Goal: Information Seeking & Learning: Learn about a topic

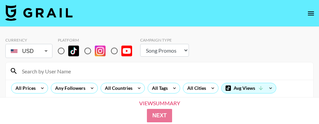
select select "Song"
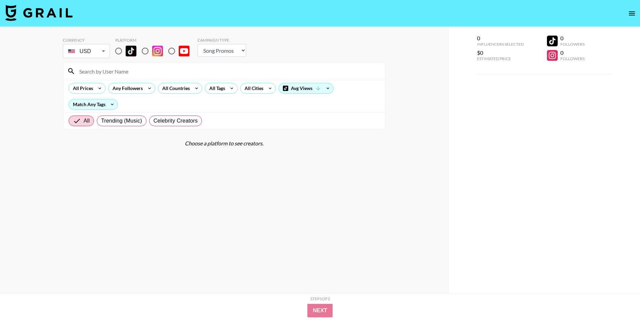
click at [114, 49] on input "radio" at bounding box center [119, 51] width 14 height 14
radio input "true"
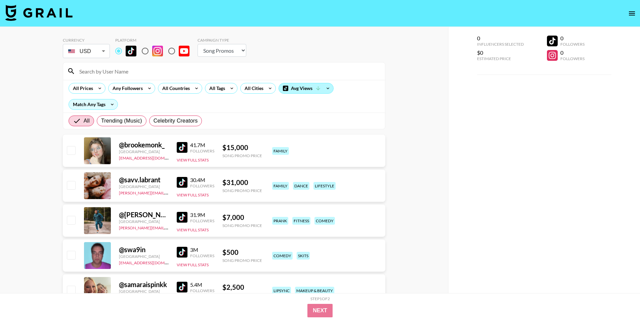
click at [293, 84] on div "Avg Views" at bounding box center [306, 88] width 54 height 10
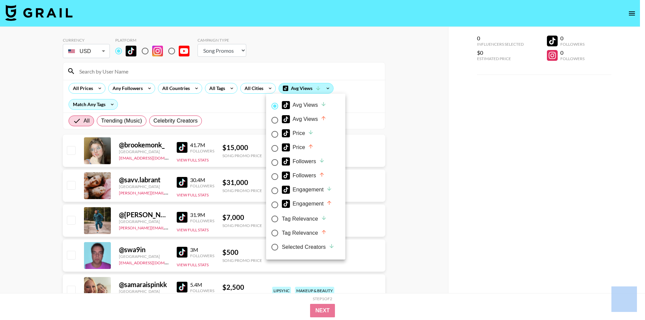
click at [293, 84] on div at bounding box center [322, 160] width 645 height 320
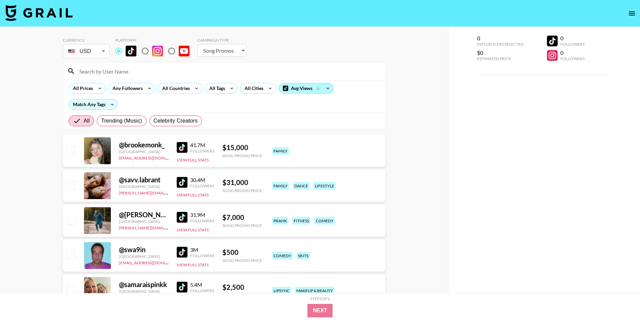
click at [293, 84] on div "Avg Views" at bounding box center [306, 88] width 54 height 10
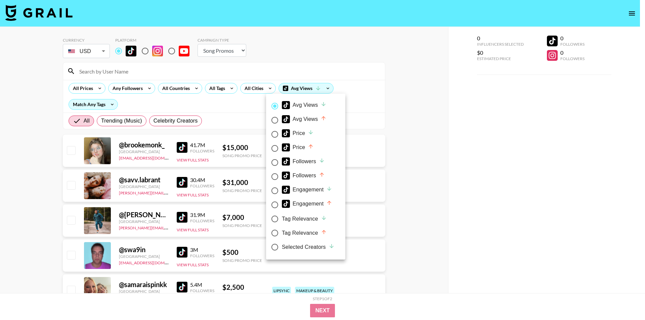
click at [291, 96] on div "Avg Views Avg Views Price Price Followers Followers Engagement Engagement Tag R…" at bounding box center [305, 177] width 79 height 166
click at [156, 95] on div at bounding box center [322, 160] width 645 height 320
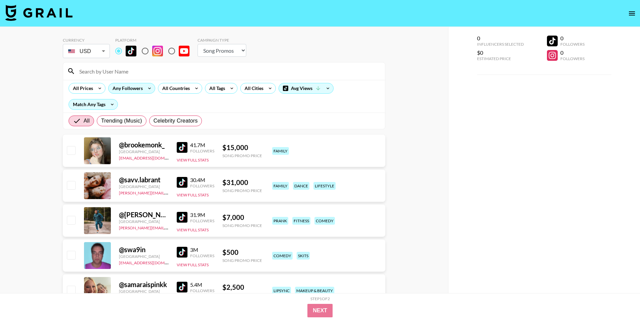
click at [133, 87] on div "Any Followers" at bounding box center [127, 88] width 36 height 10
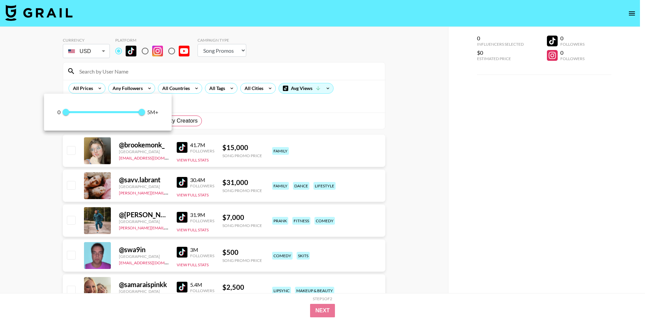
click at [125, 89] on div at bounding box center [322, 160] width 645 height 320
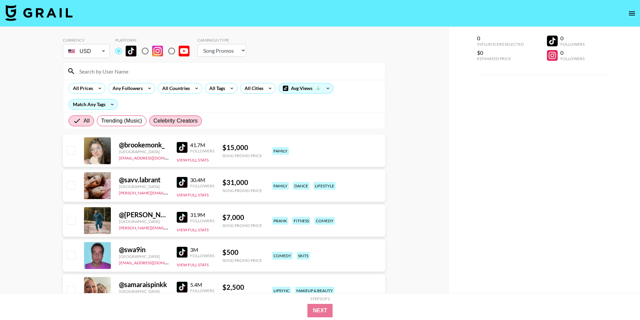
click at [171, 120] on span "Celebrity Creators" at bounding box center [176, 121] width 44 height 8
click at [154, 121] on input "Celebrity Creators" at bounding box center [154, 121] width 0 height 0
radio input "true"
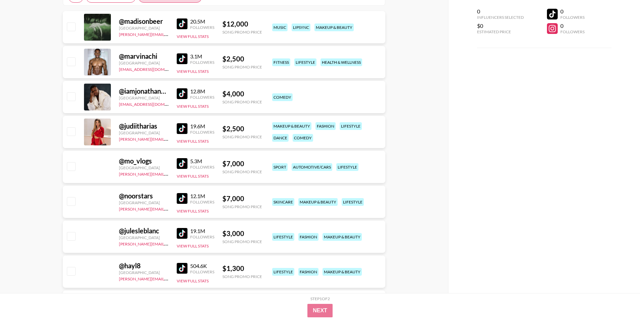
scroll to position [67, 0]
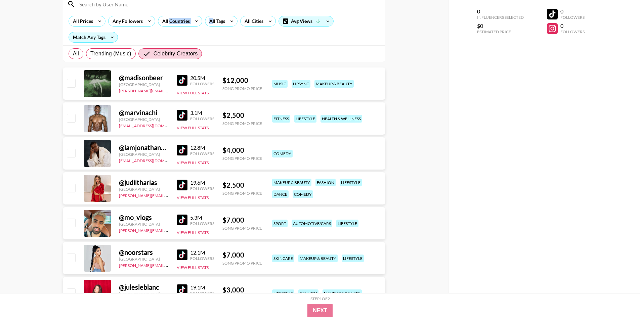
drag, startPoint x: 211, startPoint y: 23, endPoint x: 170, endPoint y: 41, distance: 45.3
click at [170, 41] on div "All Prices Any Followers All Countries All Tags All Cities Avg Views Match Any …" at bounding box center [224, 29] width 322 height 33
click at [105, 41] on div "Match Any Tags" at bounding box center [93, 37] width 49 height 10
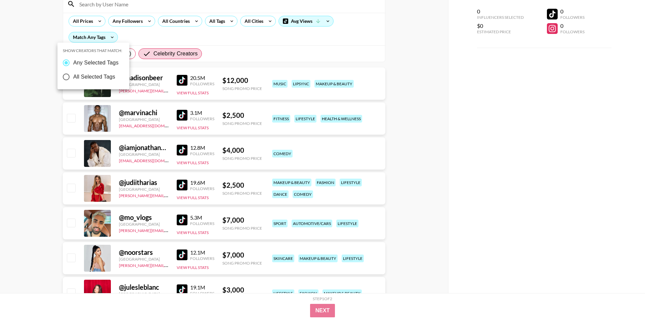
click at [165, 28] on div at bounding box center [322, 160] width 645 height 320
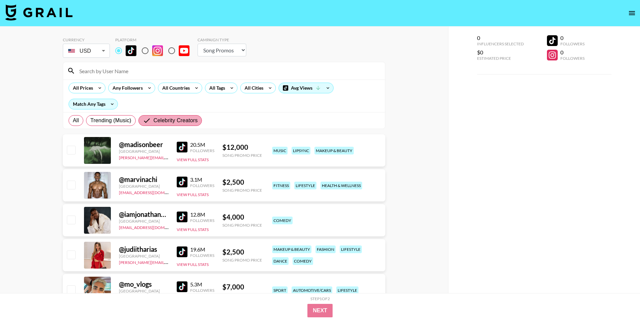
scroll to position [0, 0]
click at [95, 87] on icon at bounding box center [99, 88] width 11 height 10
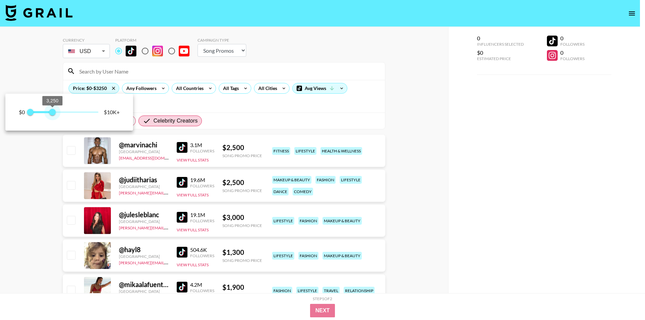
type input "3000"
drag, startPoint x: 98, startPoint y: 115, endPoint x: 51, endPoint y: 118, distance: 46.8
click at [51, 116] on span "3,000" at bounding box center [50, 112] width 7 height 7
click at [54, 124] on div at bounding box center [322, 160] width 645 height 320
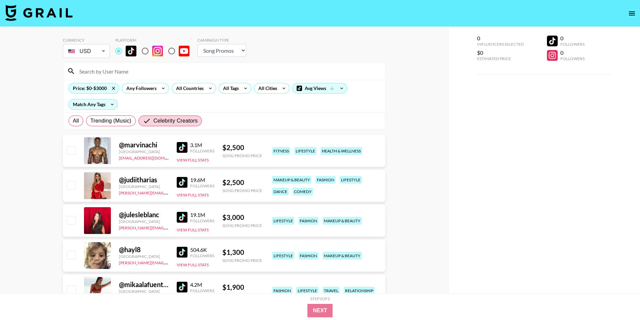
click at [183, 124] on img at bounding box center [182, 217] width 11 height 11
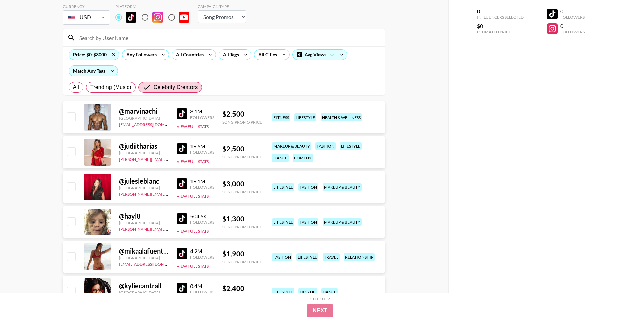
scroll to position [67, 0]
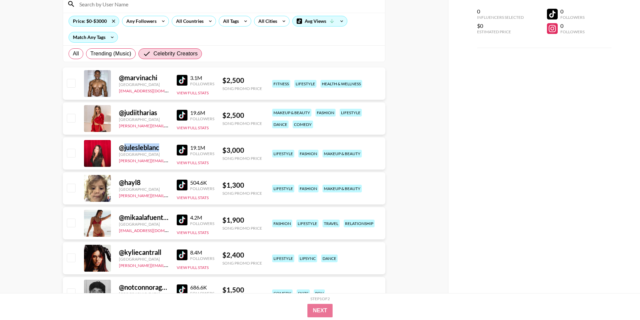
drag, startPoint x: 122, startPoint y: 146, endPoint x: 160, endPoint y: 152, distance: 38.8
click at [160, 124] on div "@ julesleblanc" at bounding box center [144, 148] width 50 height 8
click at [117, 124] on div "@ julesleblanc [GEOGRAPHIC_DATA] [PERSON_NAME][EMAIL_ADDRESS][DOMAIN_NAME] 19.1…" at bounding box center [224, 153] width 323 height 32
drag, startPoint x: 173, startPoint y: 160, endPoint x: 118, endPoint y: 165, distance: 54.6
click at [118, 124] on div "@ julesleblanc [GEOGRAPHIC_DATA] [PERSON_NAME][EMAIL_ADDRESS][DOMAIN_NAME] 19.1…" at bounding box center [224, 153] width 323 height 32
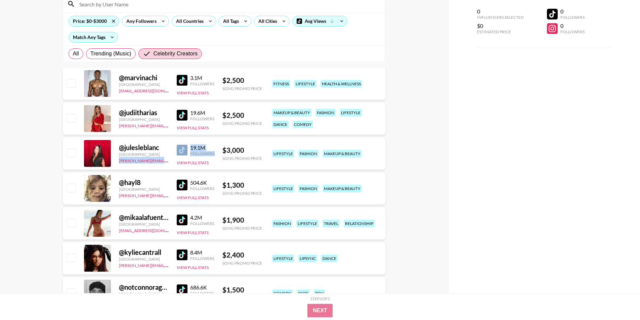
click at [116, 124] on div "@ julesleblanc [GEOGRAPHIC_DATA] [PERSON_NAME][EMAIL_ADDRESS][DOMAIN_NAME] 19.1…" at bounding box center [224, 153] width 323 height 32
drag, startPoint x: 165, startPoint y: 160, endPoint x: 117, endPoint y: 163, distance: 48.2
click at [117, 124] on div "@ julesleblanc [GEOGRAPHIC_DATA] [PERSON_NAME][EMAIL_ADDRESS][DOMAIN_NAME] 19.1…" at bounding box center [224, 153] width 323 height 32
copy link "[PERSON_NAME][EMAIL_ADDRESS][DOMAIN_NAME]"
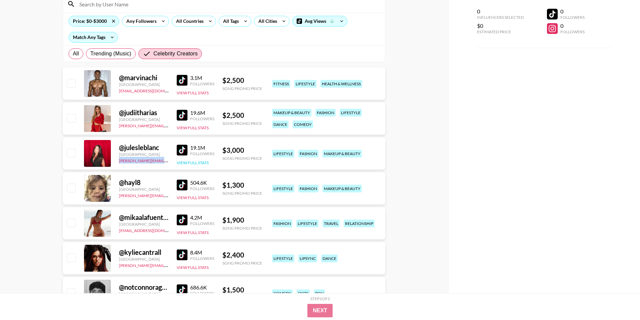
click at [191, 124] on button "View Full Stats" at bounding box center [193, 162] width 32 height 5
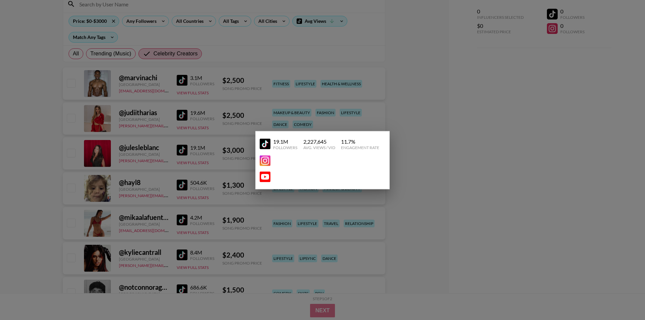
click at [164, 124] on div at bounding box center [322, 160] width 645 height 320
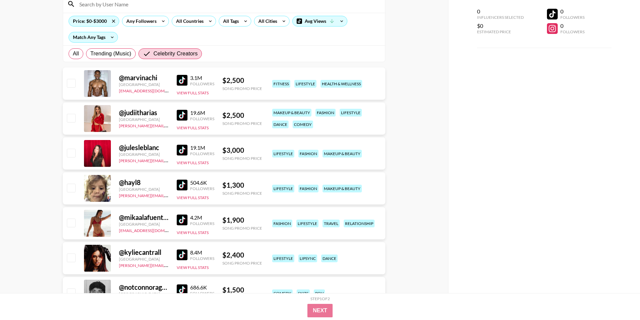
drag, startPoint x: 191, startPoint y: 176, endPoint x: 196, endPoint y: 165, distance: 12.0
click at [191, 124] on div "@ hayl8 United States [PERSON_NAME][EMAIL_ADDRESS][DOMAIN_NAME] 504.6K Follower…" at bounding box center [224, 188] width 323 height 32
click at [196, 124] on button "View Full Stats" at bounding box center [193, 162] width 32 height 5
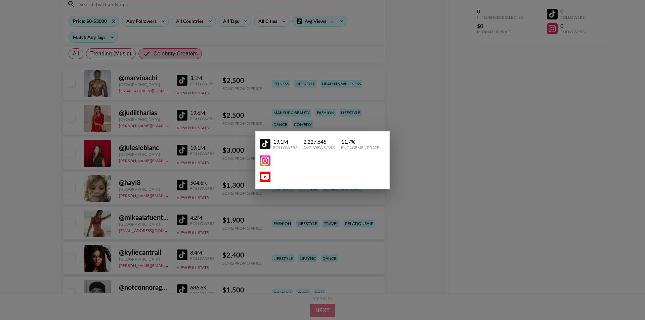
click at [272, 124] on link at bounding box center [266, 144] width 13 height 11
click at [246, 124] on div at bounding box center [322, 160] width 645 height 320
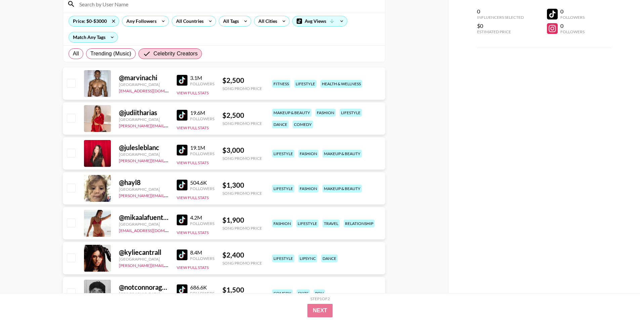
click at [192, 124] on div "Followers" at bounding box center [202, 188] width 24 height 5
click at [189, 124] on button "View Full Stats" at bounding box center [193, 197] width 32 height 5
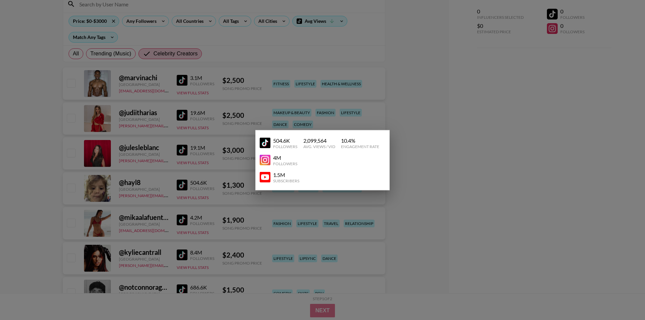
click at [265, 124] on img at bounding box center [265, 160] width 11 height 11
click at [131, 10] on div at bounding box center [322, 160] width 645 height 320
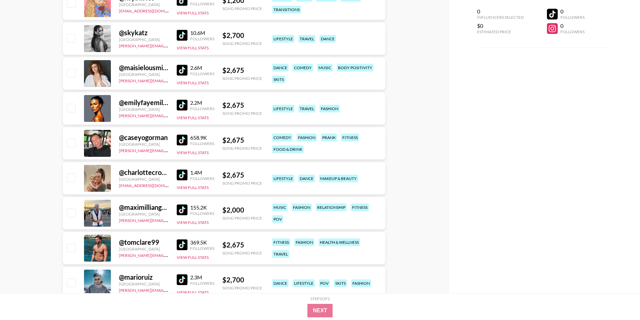
scroll to position [403, 0]
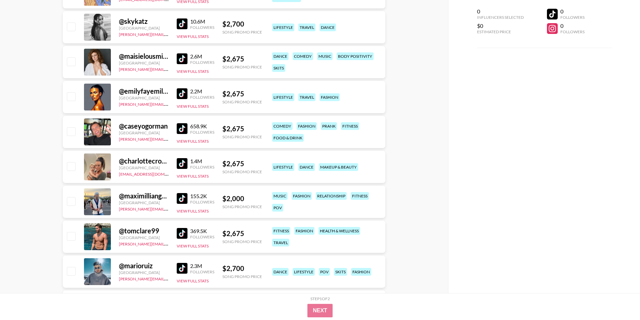
click at [183, 124] on img at bounding box center [182, 163] width 11 height 11
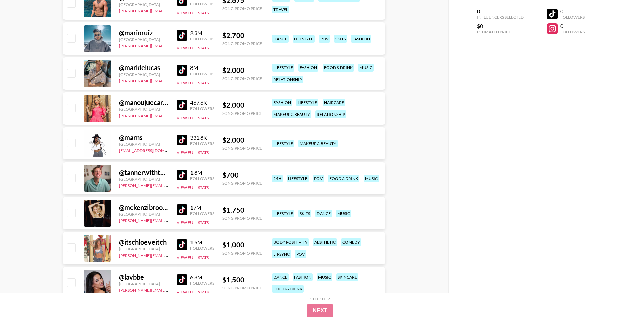
scroll to position [706, 0]
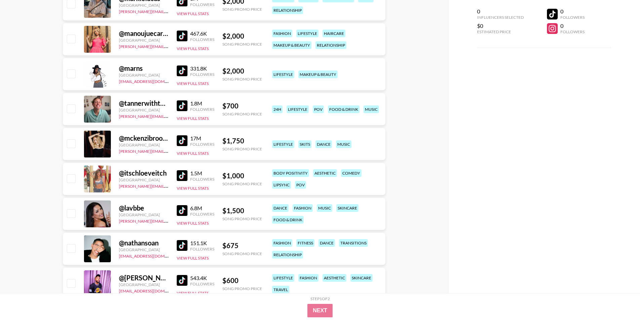
click at [185, 124] on img at bounding box center [182, 175] width 11 height 11
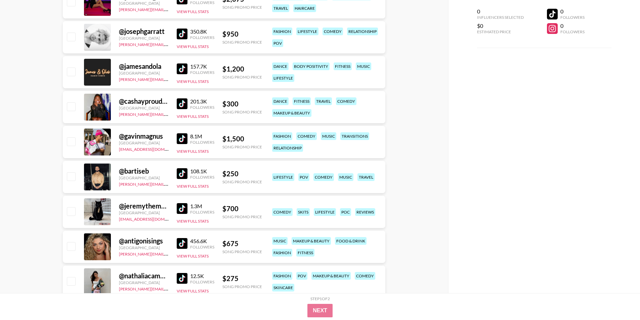
scroll to position [1109, 0]
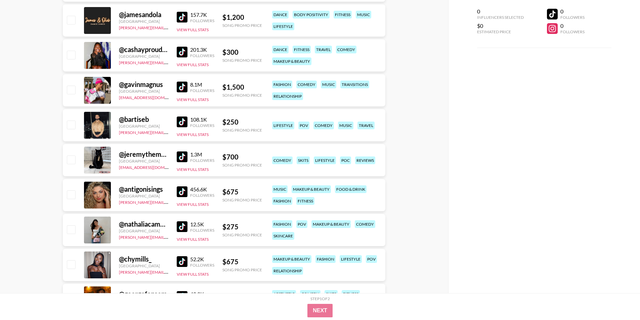
click at [182, 124] on img at bounding box center [182, 157] width 11 height 11
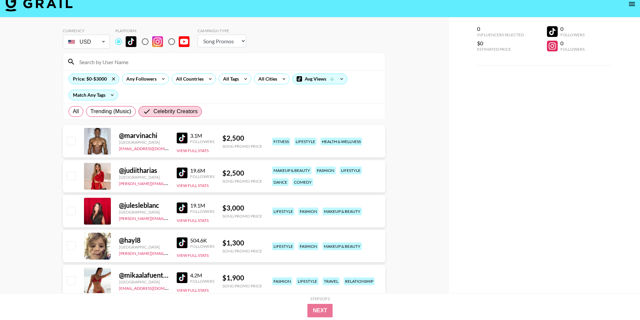
scroll to position [0, 0]
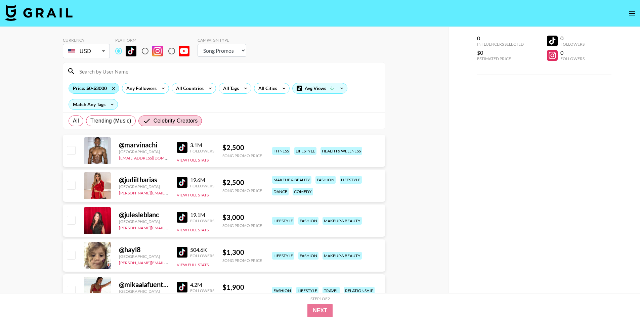
click at [99, 90] on div "Price: $0-$3000" at bounding box center [94, 88] width 50 height 10
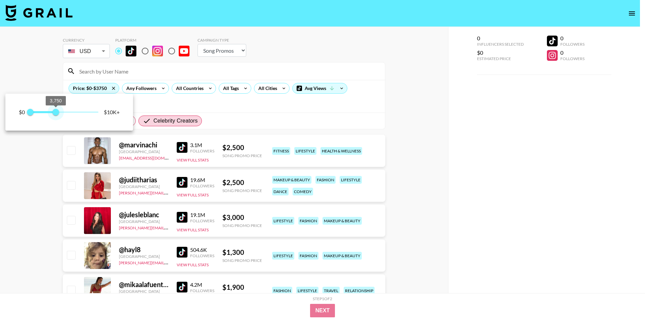
type input "4000"
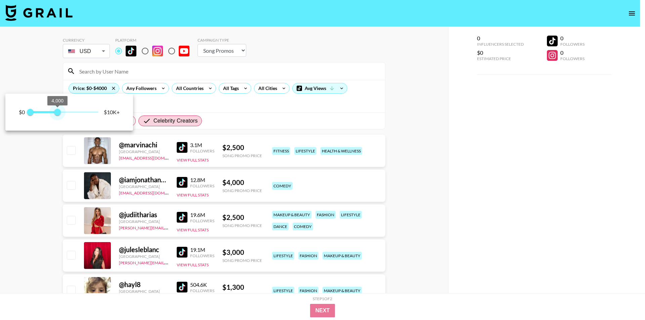
drag, startPoint x: 51, startPoint y: 110, endPoint x: 57, endPoint y: 111, distance: 6.3
click at [57, 111] on span "4,000" at bounding box center [57, 112] width 7 height 7
click at [43, 124] on div at bounding box center [322, 160] width 645 height 320
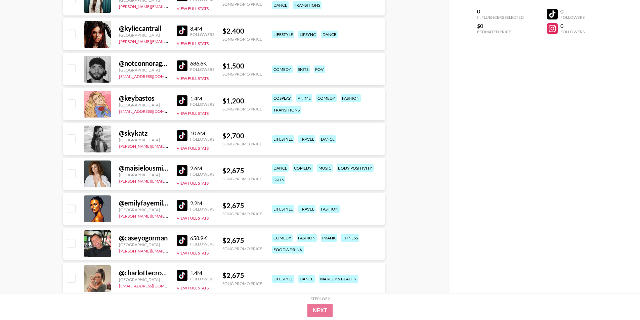
scroll to position [403, 0]
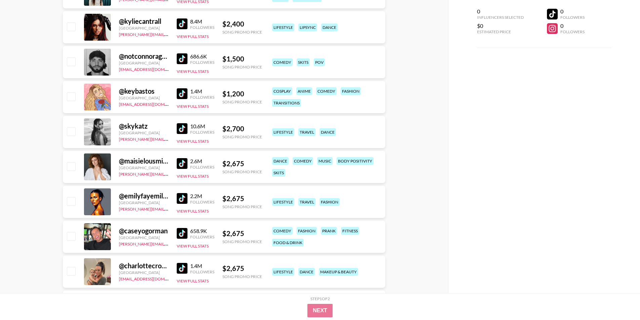
click at [177, 124] on img at bounding box center [182, 128] width 11 height 11
click at [183, 124] on img at bounding box center [182, 128] width 11 height 11
click at [186, 124] on button "View Full Stats" at bounding box center [193, 176] width 32 height 5
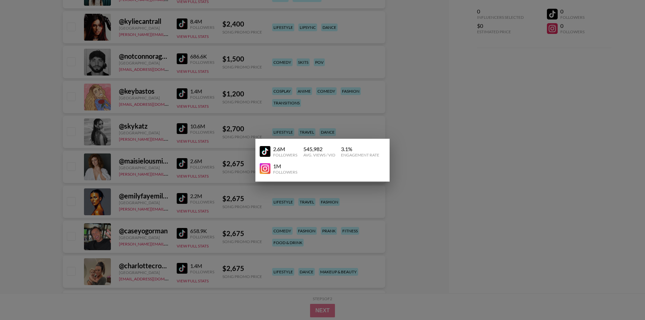
click at [147, 124] on div at bounding box center [322, 160] width 645 height 320
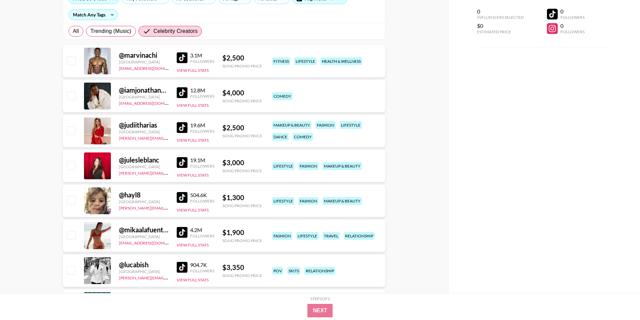
scroll to position [0, 0]
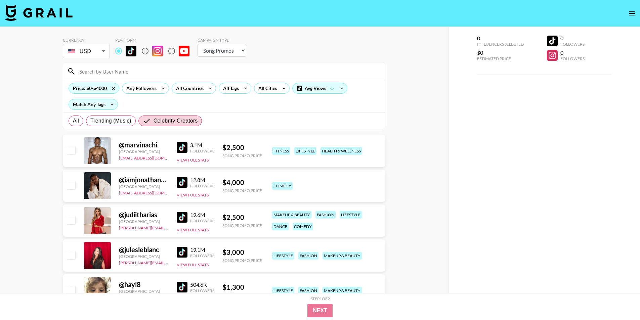
click at [214, 42] on div "Campaign Type" at bounding box center [222, 40] width 49 height 5
click at [213, 52] on select "Choose Type... Song Promos Brand Promos" at bounding box center [222, 50] width 49 height 13
select select "Brand"
click at [198, 44] on select "Choose Type... Song Promos Brand Promos" at bounding box center [222, 50] width 49 height 13
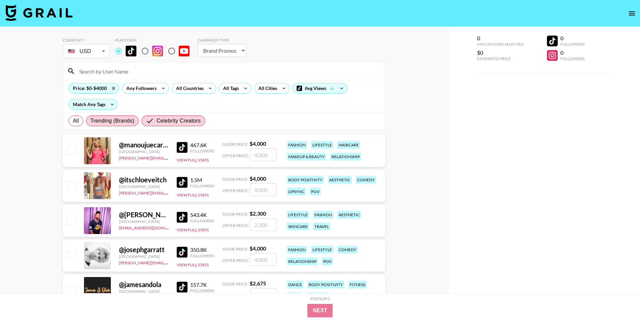
click at [126, 122] on span "Trending (Brands)" at bounding box center [112, 121] width 44 height 8
click at [90, 121] on input "Trending (Brands)" at bounding box center [90, 121] width 0 height 0
radio input "true"
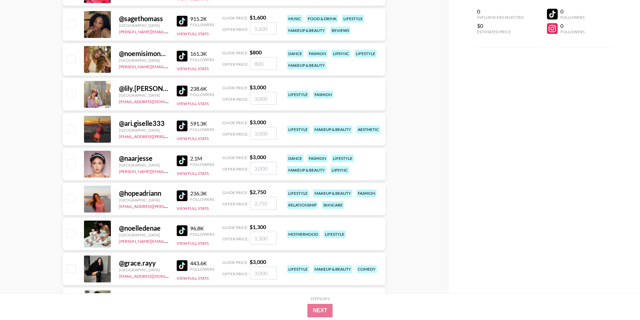
scroll to position [672, 0]
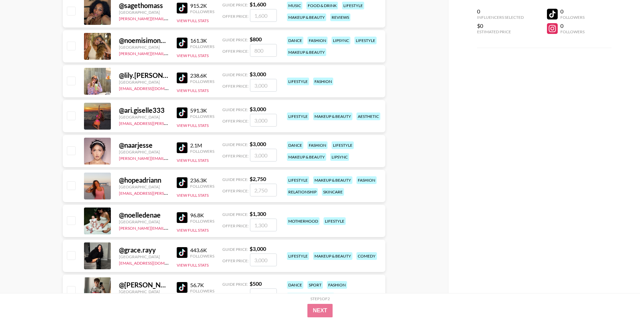
click at [181, 124] on img at bounding box center [182, 182] width 11 height 11
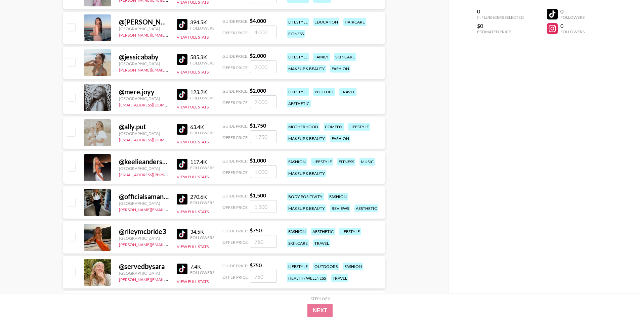
scroll to position [1008, 0]
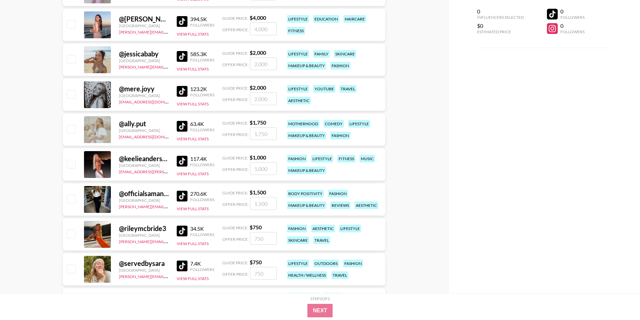
click at [181, 124] on img at bounding box center [182, 161] width 11 height 11
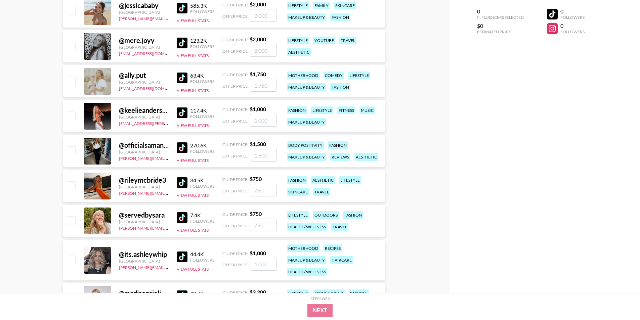
scroll to position [1098, 0]
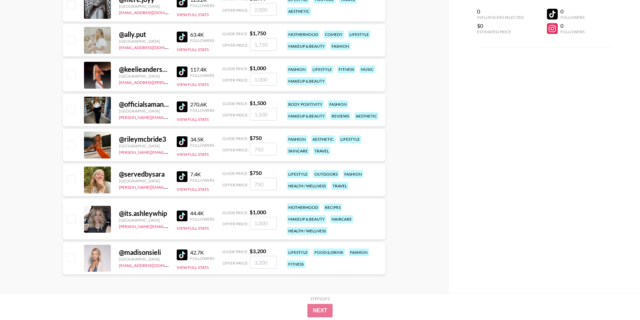
click at [184, 124] on img at bounding box center [182, 176] width 11 height 11
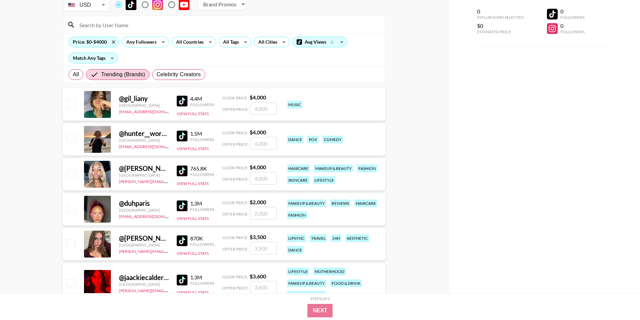
scroll to position [0, 0]
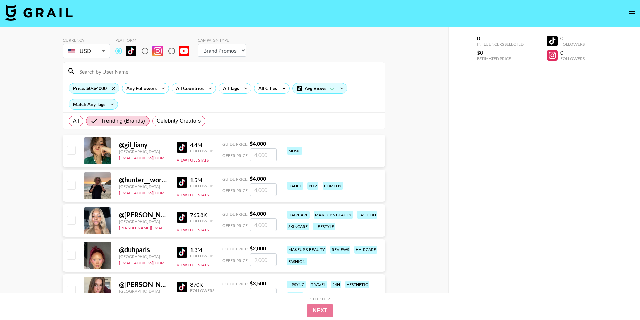
click at [92, 58] on div "USD USD ​" at bounding box center [86, 51] width 47 height 17
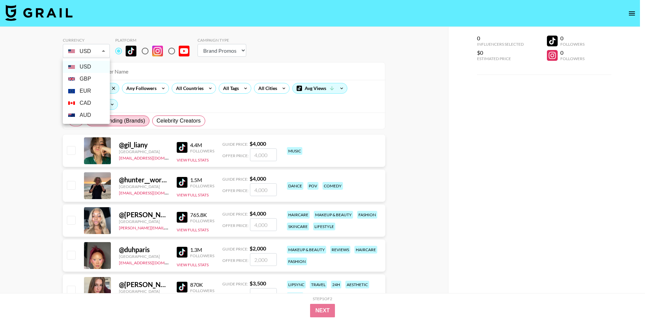
click at [89, 51] on div at bounding box center [322, 160] width 645 height 320
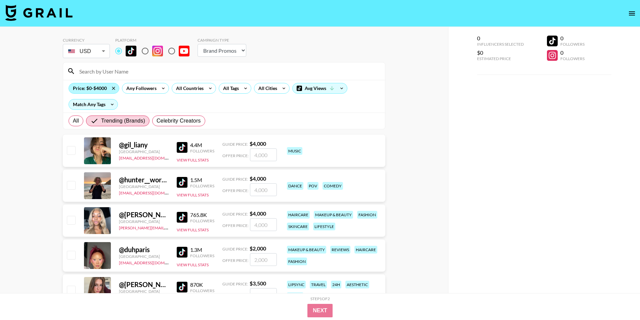
click at [102, 89] on div "Price: $0-$4000" at bounding box center [94, 88] width 50 height 10
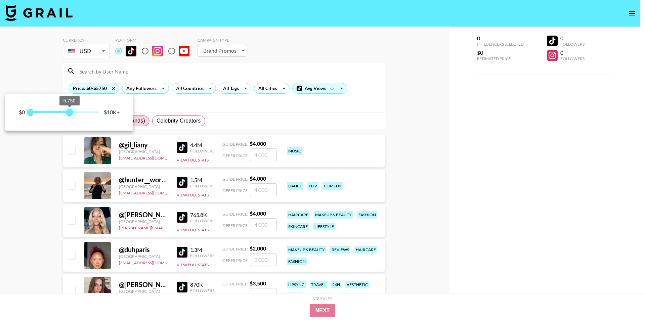
type input "5750"
drag, startPoint x: 61, startPoint y: 111, endPoint x: 69, endPoint y: 113, distance: 8.2
click at [69, 113] on span "5,750" at bounding box center [69, 112] width 7 height 7
click at [56, 124] on div at bounding box center [322, 160] width 645 height 320
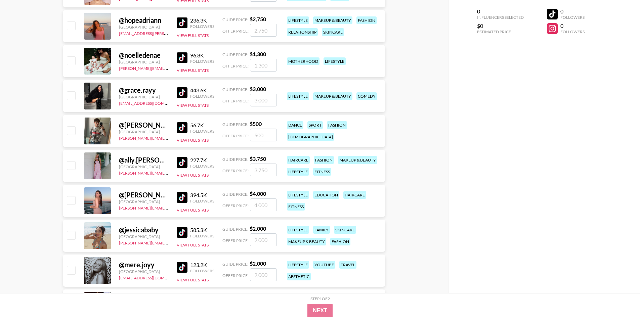
scroll to position [941, 0]
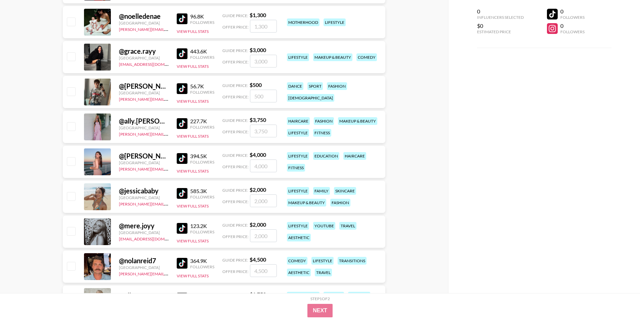
click at [185, 52] on img at bounding box center [182, 53] width 11 height 11
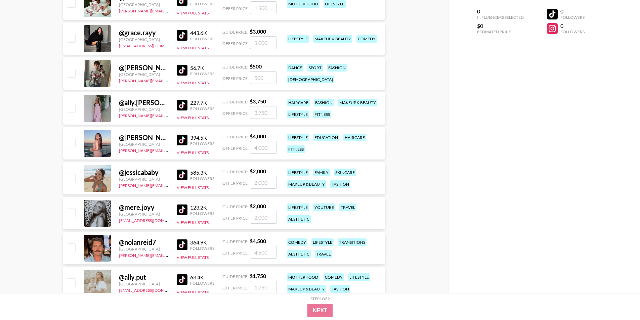
scroll to position [975, 0]
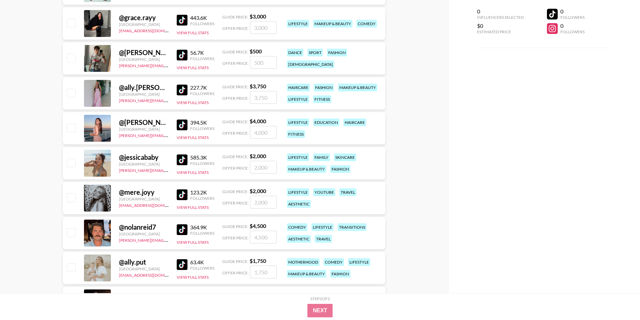
click at [265, 124] on input "number" at bounding box center [263, 167] width 27 height 13
checkbox input "true"
type input "2"
checkbox input "false"
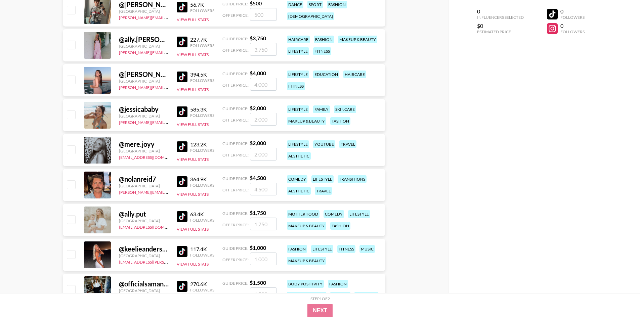
scroll to position [1076, 0]
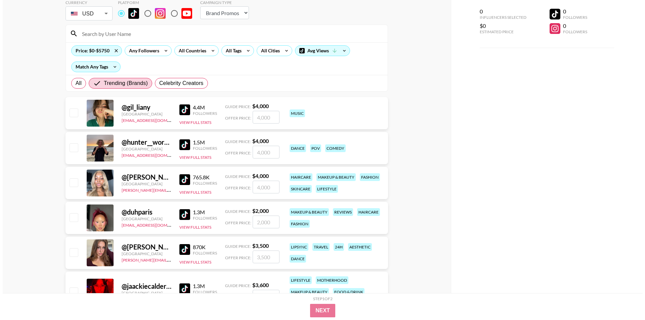
scroll to position [0, 0]
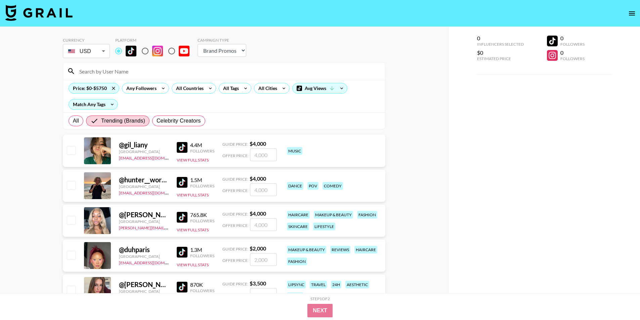
click at [177, 124] on img at bounding box center [182, 182] width 11 height 11
click at [186, 77] on div at bounding box center [224, 71] width 322 height 17
drag, startPoint x: 170, startPoint y: 69, endPoint x: 130, endPoint y: 66, distance: 40.8
click at [159, 67] on input at bounding box center [228, 71] width 306 height 11
click at [97, 75] on input at bounding box center [228, 71] width 306 height 11
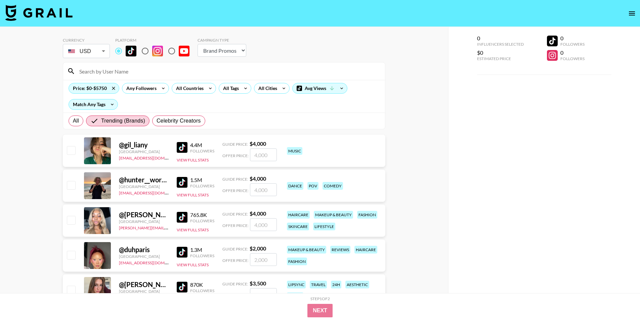
click at [149, 103] on div "Price: $0-$5750 Any Followers All Countries All Tags All Cities Avg Views Match…" at bounding box center [224, 96] width 322 height 33
click at [113, 87] on icon at bounding box center [113, 88] width 11 height 10
click at [186, 87] on div "All Countries" at bounding box center [188, 88] width 33 height 10
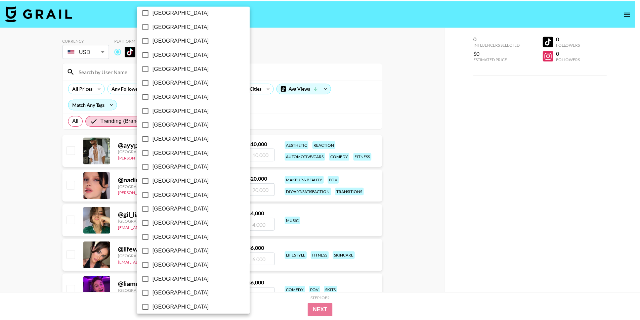
scroll to position [463, 0]
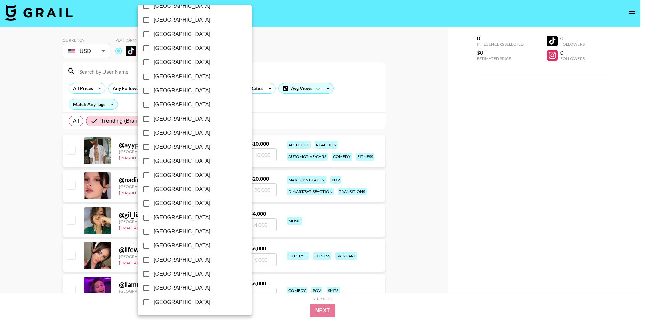
click at [98, 60] on div at bounding box center [322, 160] width 645 height 320
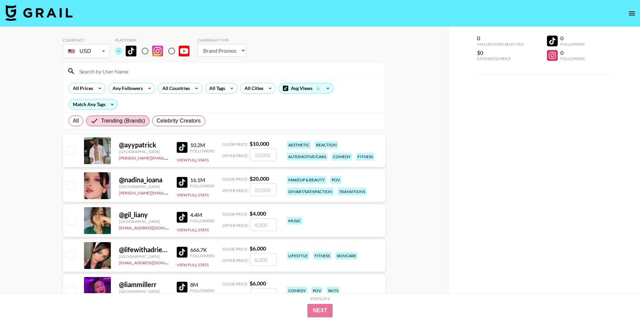
click at [99, 76] on input at bounding box center [228, 71] width 306 height 11
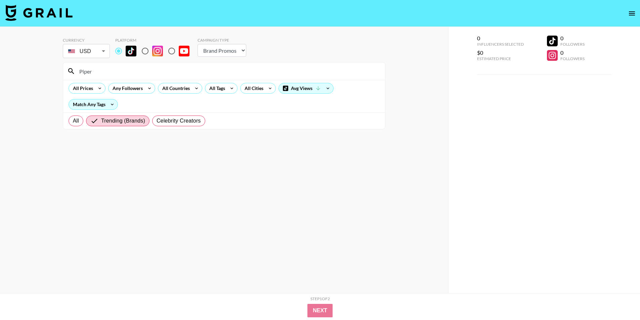
type input "Piper"
click at [105, 124] on div "All Trending (Brands) Celebrity Creators" at bounding box center [136, 121] width 139 height 16
click at [105, 122] on span "Trending (Brands)" at bounding box center [123, 121] width 44 height 8
click at [101, 122] on input "Trending (Brands)" at bounding box center [95, 121] width 11 height 8
click at [82, 117] on div "All Trending (Brands) Celebrity Creators" at bounding box center [136, 121] width 139 height 16
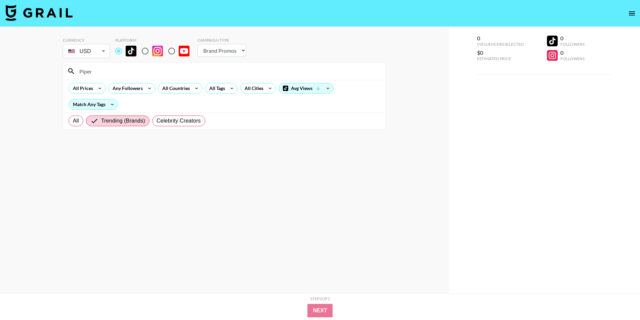
click at [73, 112] on div "All Prices Any Followers All Countries All Tags All Cities Avg Views Match Any …" at bounding box center [224, 96] width 322 height 33
click at [72, 119] on label "All" at bounding box center [76, 121] width 15 height 11
click at [73, 121] on input "All" at bounding box center [73, 121] width 0 height 0
radio input "true"
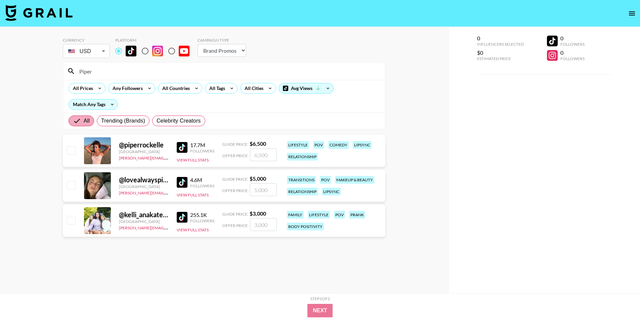
click at [84, 120] on span "All" at bounding box center [87, 121] width 6 height 8
click at [84, 120] on input "All" at bounding box center [78, 121] width 11 height 8
drag, startPoint x: 125, startPoint y: 161, endPoint x: 98, endPoint y: 153, distance: 27.7
click at [99, 124] on div "@ piperrockelle [GEOGRAPHIC_DATA] [PERSON_NAME][EMAIL_ADDRESS][DOMAIN_NAME] 17.…" at bounding box center [224, 151] width 323 height 32
click at [98, 124] on div at bounding box center [97, 150] width 27 height 27
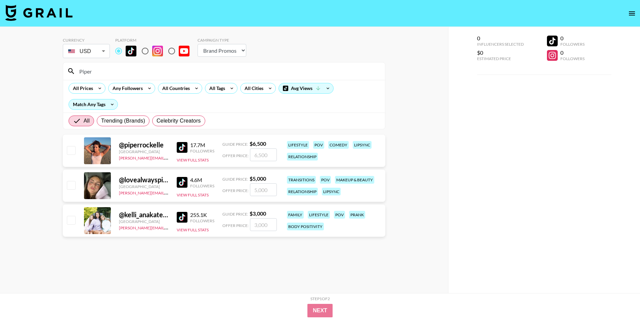
click at [100, 124] on div at bounding box center [97, 185] width 27 height 27
drag, startPoint x: 130, startPoint y: 177, endPoint x: 132, endPoint y: 183, distance: 6.2
click at [132, 124] on div "@ lovealwayspiper" at bounding box center [144, 180] width 50 height 8
click at [109, 124] on div at bounding box center [97, 185] width 27 height 27
click at [95, 124] on div at bounding box center [97, 185] width 27 height 27
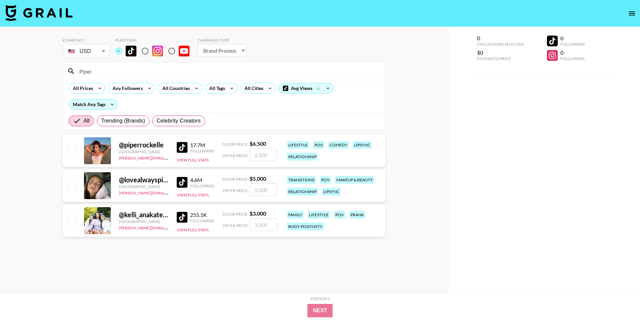
click at [185, 124] on img at bounding box center [182, 182] width 11 height 11
drag, startPoint x: 105, startPoint y: 71, endPoint x: 55, endPoint y: 64, distance: 50.2
click at [67, 66] on div "Piper" at bounding box center [224, 71] width 322 height 17
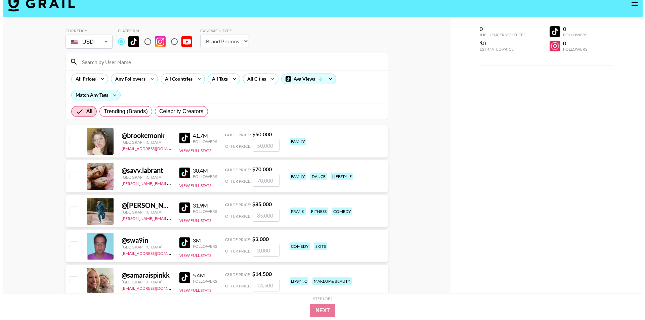
scroll to position [0, 0]
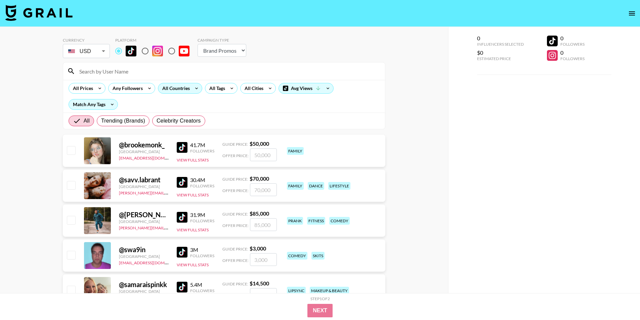
click at [181, 89] on div "All Countries" at bounding box center [174, 88] width 33 height 10
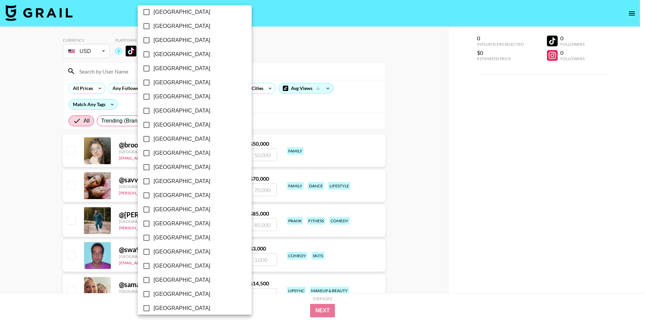
scroll to position [463, 0]
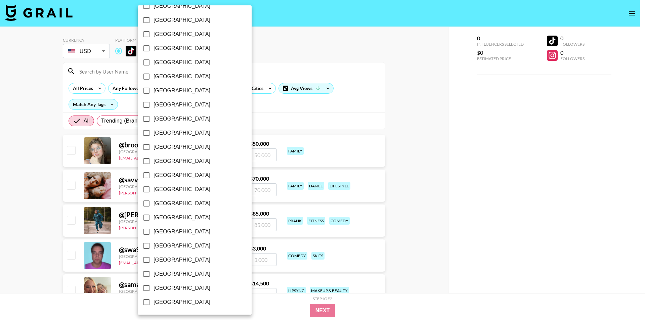
click at [155, 124] on span "[GEOGRAPHIC_DATA]" at bounding box center [182, 274] width 57 height 8
click at [154, 124] on input "[GEOGRAPHIC_DATA]" at bounding box center [146, 274] width 14 height 14
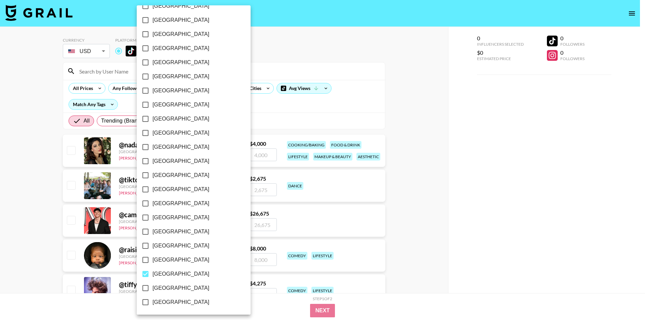
click at [153, 124] on label "[GEOGRAPHIC_DATA]" at bounding box center [189, 274] width 102 height 14
click at [153, 124] on input "[GEOGRAPHIC_DATA]" at bounding box center [145, 274] width 14 height 14
checkbox input "false"
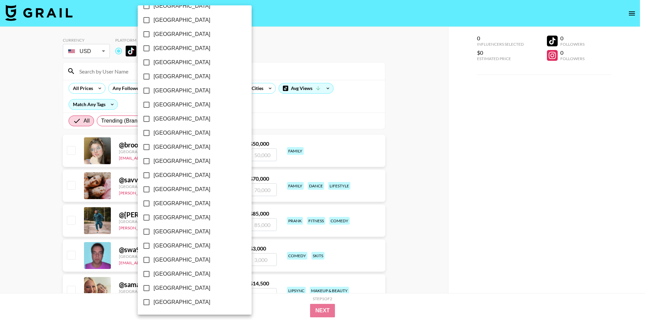
click at [154, 124] on span "[GEOGRAPHIC_DATA]" at bounding box center [182, 288] width 57 height 8
click at [154, 124] on input "[GEOGRAPHIC_DATA]" at bounding box center [146, 288] width 14 height 14
checkbox input "true"
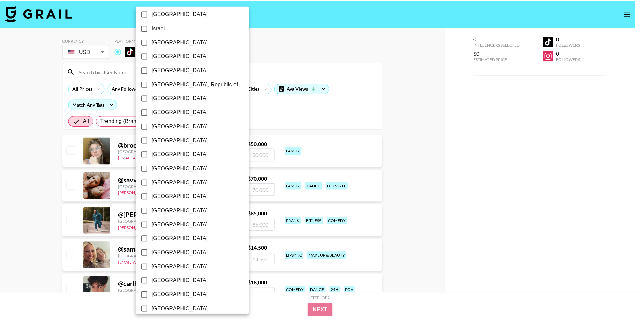
scroll to position [228, 0]
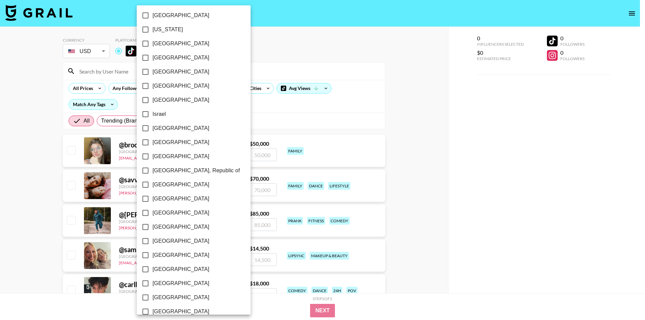
click at [18, 111] on div at bounding box center [322, 160] width 645 height 320
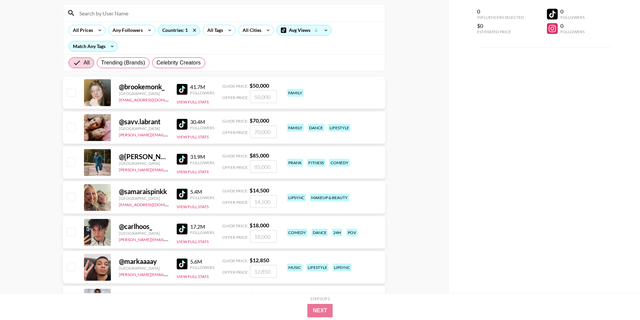
scroll to position [0, 0]
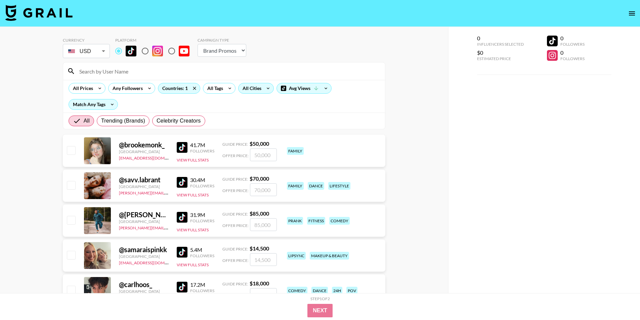
click at [249, 91] on div "All Cities" at bounding box center [251, 88] width 24 height 10
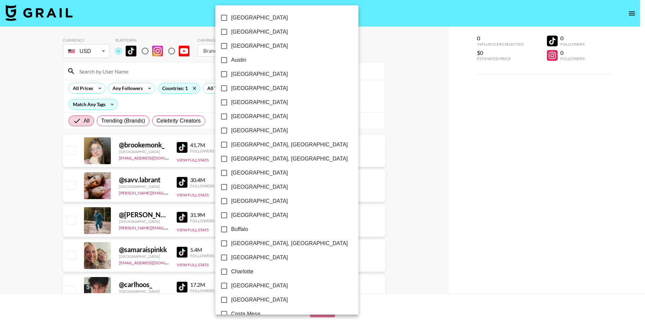
click at [319, 106] on div at bounding box center [322, 160] width 645 height 320
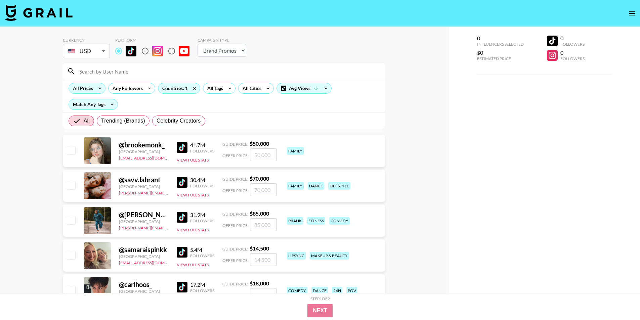
click at [92, 89] on div "All Prices" at bounding box center [82, 88] width 26 height 10
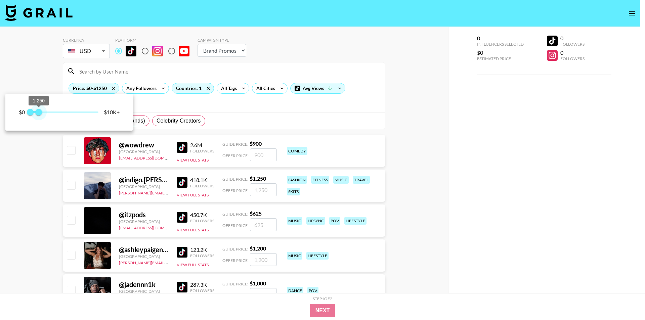
type input "1000"
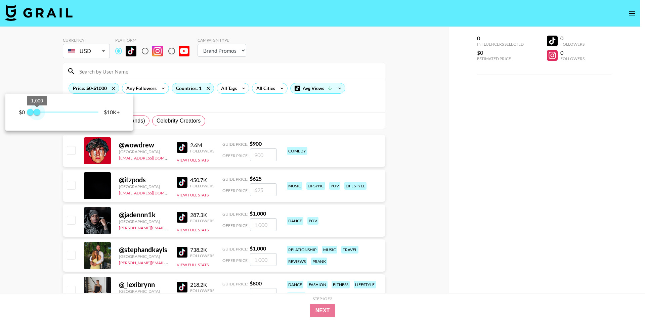
drag, startPoint x: 96, startPoint y: 113, endPoint x: 38, endPoint y: 117, distance: 58.6
click at [38, 116] on span "1,000" at bounding box center [37, 112] width 7 height 7
drag, startPoint x: 136, startPoint y: 157, endPoint x: 165, endPoint y: 154, distance: 28.4
click at [138, 124] on div at bounding box center [322, 160] width 645 height 320
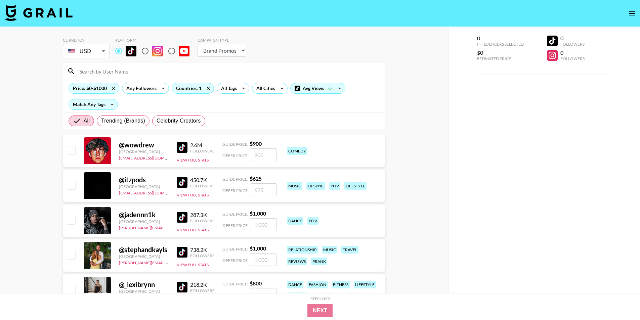
click at [185, 124] on img at bounding box center [182, 147] width 11 height 11
click at [92, 90] on div "Price: $0-$1000" at bounding box center [94, 88] width 50 height 10
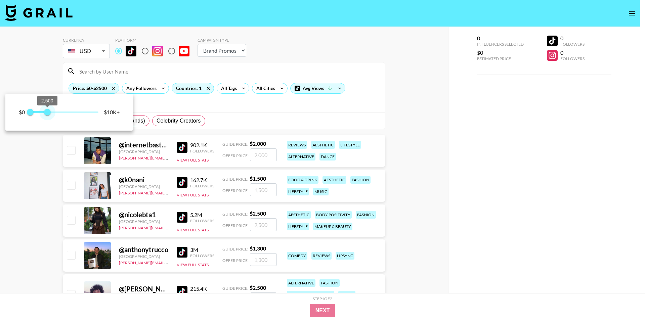
type input "3000"
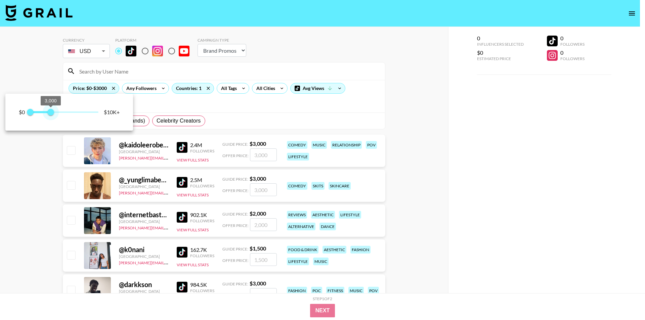
drag, startPoint x: 37, startPoint y: 112, endPoint x: 50, endPoint y: 113, distance: 13.8
click at [50, 113] on span "3,000" at bounding box center [50, 112] width 7 height 7
click at [36, 124] on div at bounding box center [322, 160] width 645 height 320
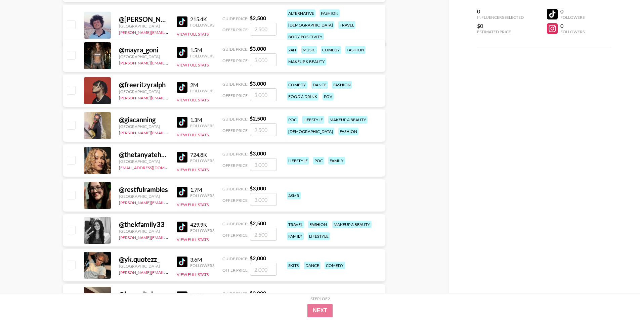
scroll to position [739, 0]
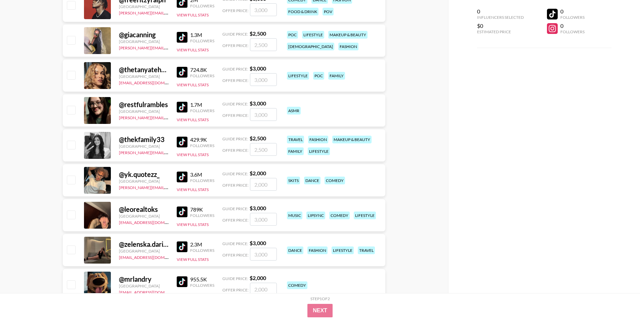
click at [182, 124] on img at bounding box center [182, 177] width 11 height 11
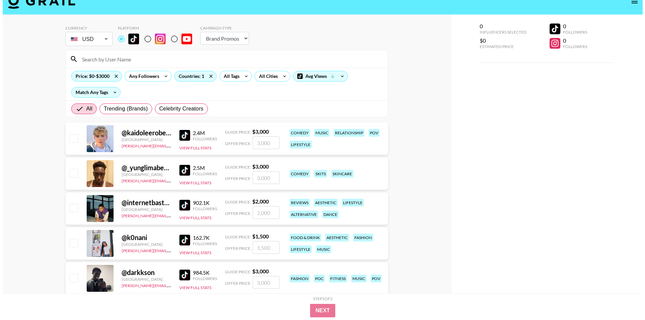
scroll to position [0, 0]
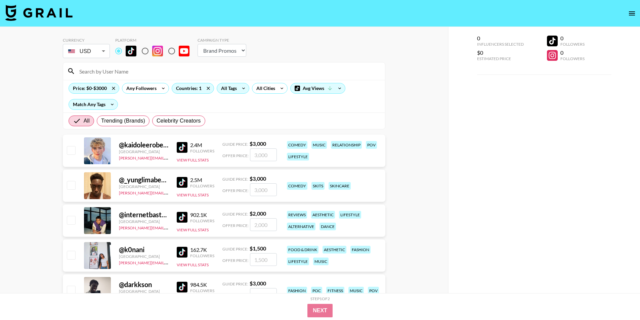
click at [232, 92] on div "All Tags" at bounding box center [227, 88] width 21 height 10
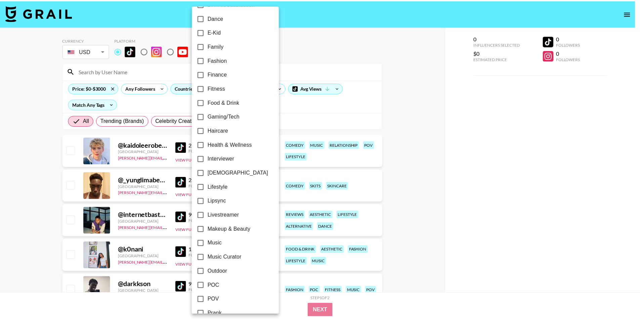
scroll to position [322, 0]
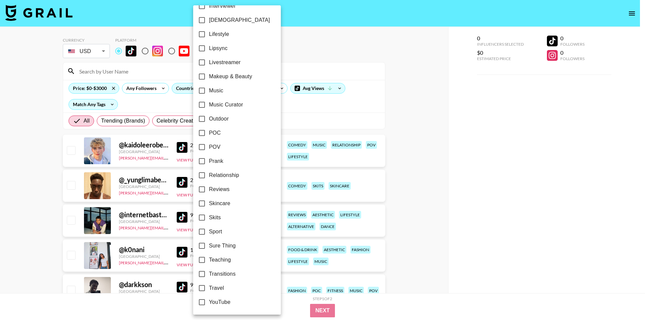
click at [215, 124] on label "Reviews" at bounding box center [232, 190] width 75 height 14
click at [209, 124] on input "Reviews" at bounding box center [202, 190] width 14 height 14
checkbox input "true"
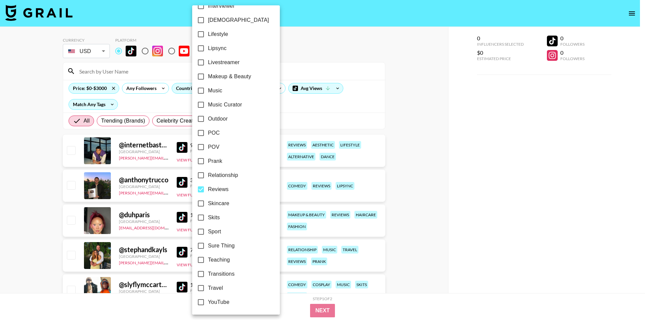
click at [209, 124] on span "Skincare" at bounding box center [218, 204] width 21 height 8
click at [208, 124] on input "Skincare" at bounding box center [201, 204] width 14 height 14
checkbox input "true"
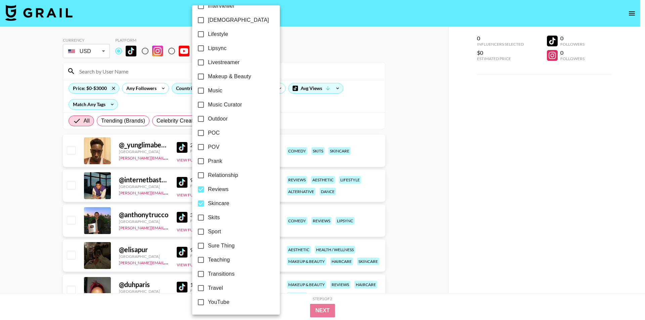
click at [198, 124] on input "Reviews" at bounding box center [201, 190] width 14 height 14
checkbox input "false"
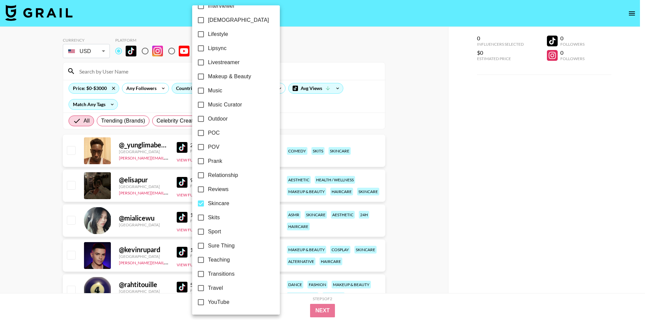
drag, startPoint x: 431, startPoint y: 162, endPoint x: 432, endPoint y: 157, distance: 5.1
click at [319, 124] on div at bounding box center [322, 160] width 645 height 320
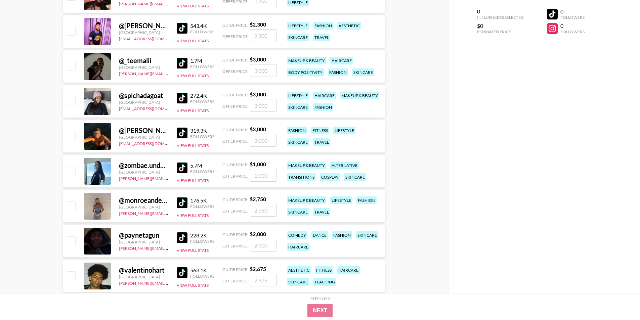
scroll to position [571, 0]
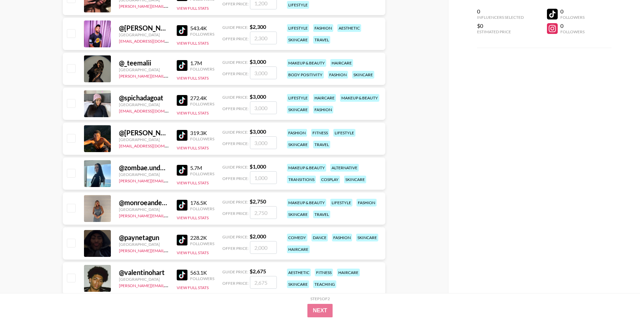
click at [178, 66] on img at bounding box center [182, 65] width 11 height 11
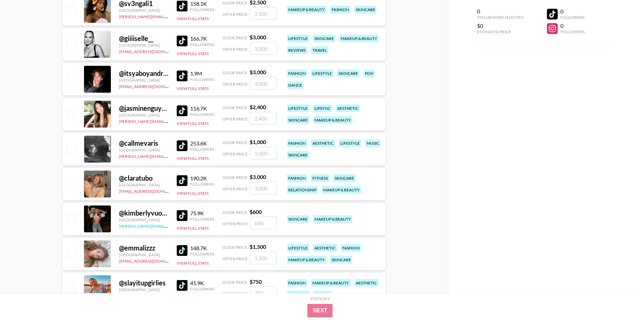
scroll to position [1109, 0]
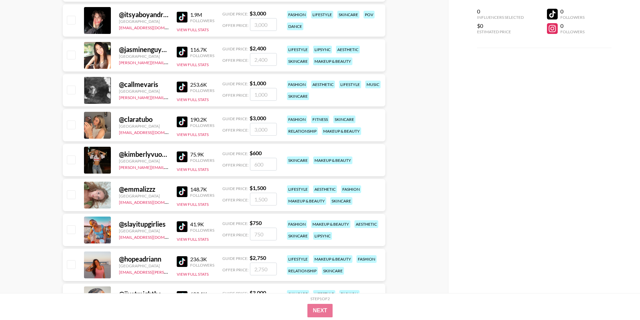
click at [184, 124] on img at bounding box center [182, 122] width 11 height 11
click at [124, 124] on link "[EMAIL_ADDRESS][DOMAIN_NAME]" at bounding box center [153, 132] width 68 height 6
click at [176, 118] on div "@ claratubo [GEOGRAPHIC_DATA] [EMAIL_ADDRESS][DOMAIN_NAME] 190.2K Followers Vie…" at bounding box center [224, 125] width 323 height 32
click at [179, 119] on img at bounding box center [182, 122] width 11 height 11
click at [186, 124] on button "View Full Stats" at bounding box center [193, 134] width 32 height 5
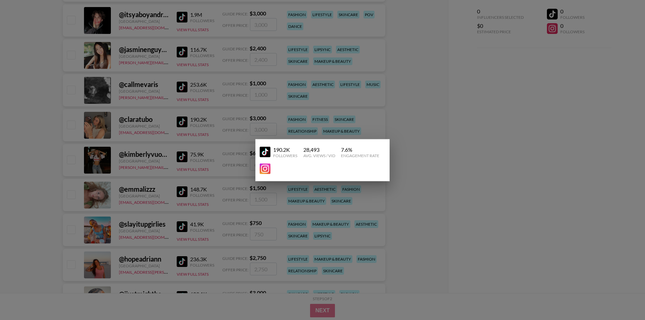
click at [271, 124] on link at bounding box center [266, 168] width 13 height 11
click at [115, 119] on div at bounding box center [322, 160] width 645 height 320
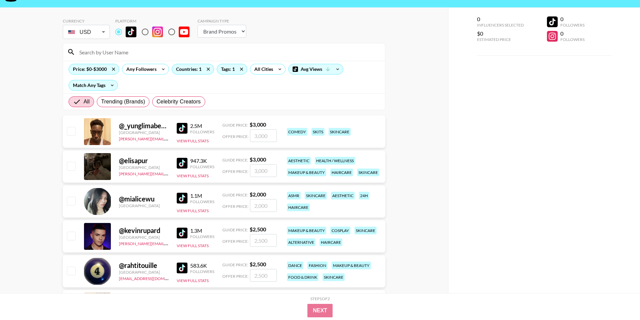
scroll to position [0, 0]
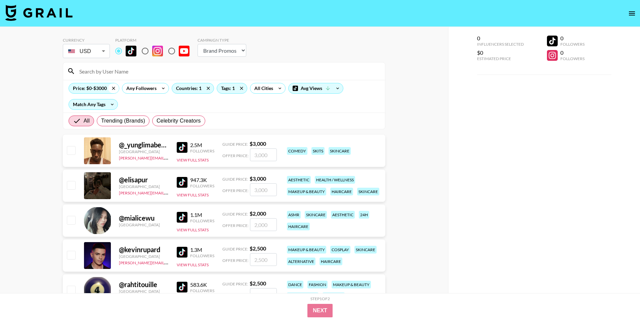
click at [113, 85] on icon at bounding box center [113, 88] width 11 height 10
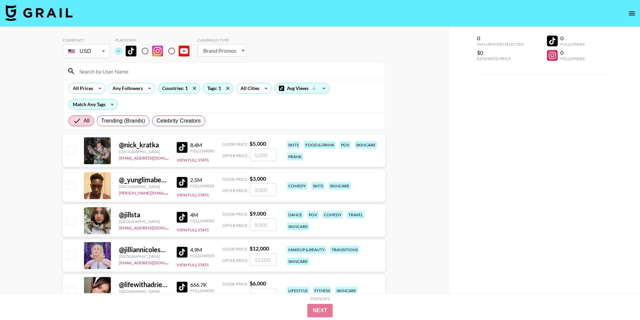
click at [109, 75] on input at bounding box center [228, 71] width 306 height 11
paste input "[PERSON_NAME]"
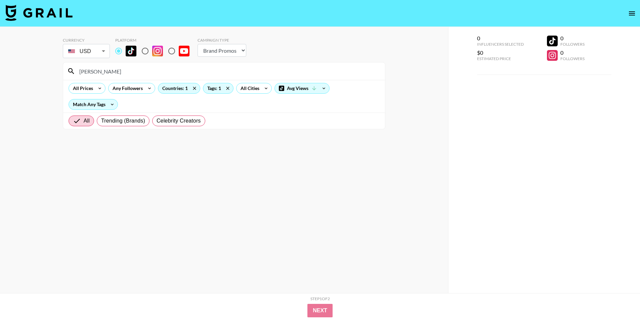
type input "[PERSON_NAME]"
click at [170, 102] on div "All Prices Any Followers Countries: 1 Tags: 1 All Cities Avg Views Match Any Ta…" at bounding box center [224, 96] width 322 height 33
click at [193, 89] on icon at bounding box center [194, 88] width 11 height 10
drag, startPoint x: 197, startPoint y: 86, endPoint x: 223, endPoint y: 87, distance: 26.6
click at [223, 87] on div "All Prices Any Followers All Countries Tags: 1 All Cities Avg Views Match Any T…" at bounding box center [224, 96] width 322 height 33
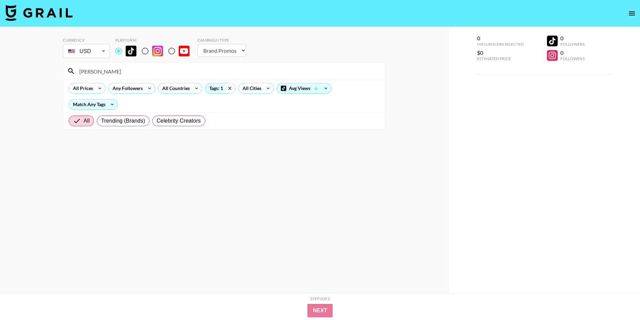
click at [228, 86] on icon at bounding box center [230, 88] width 11 height 10
click at [319, 88] on icon at bounding box center [328, 89] width 3 height 2
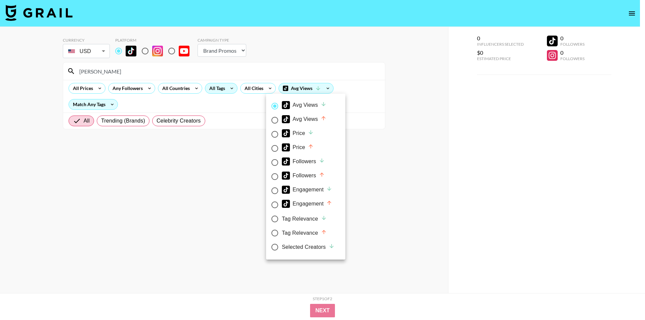
click at [154, 107] on div at bounding box center [322, 160] width 645 height 320
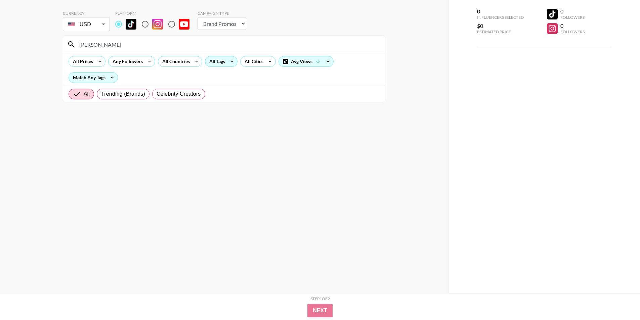
click at [104, 124] on section "Currency USD USD ​ Platform Campaign Type Choose Type... Song Promos Brand Prom…" at bounding box center [224, 138] width 323 height 267
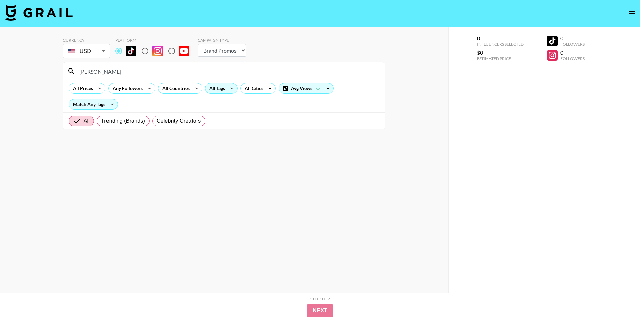
drag, startPoint x: 141, startPoint y: 71, endPoint x: 14, endPoint y: 59, distance: 127.9
click at [68, 65] on div "[PERSON_NAME]" at bounding box center [224, 71] width 322 height 17
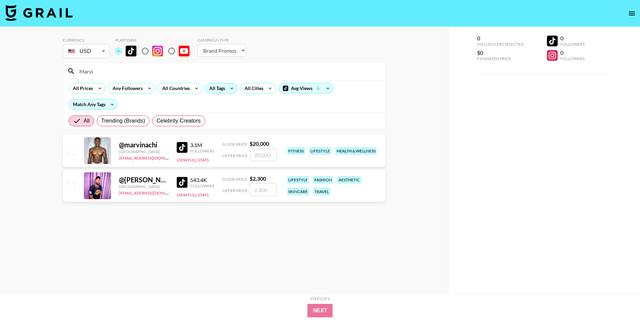
type input "Marvi"
